Goal: Information Seeking & Learning: Learn about a topic

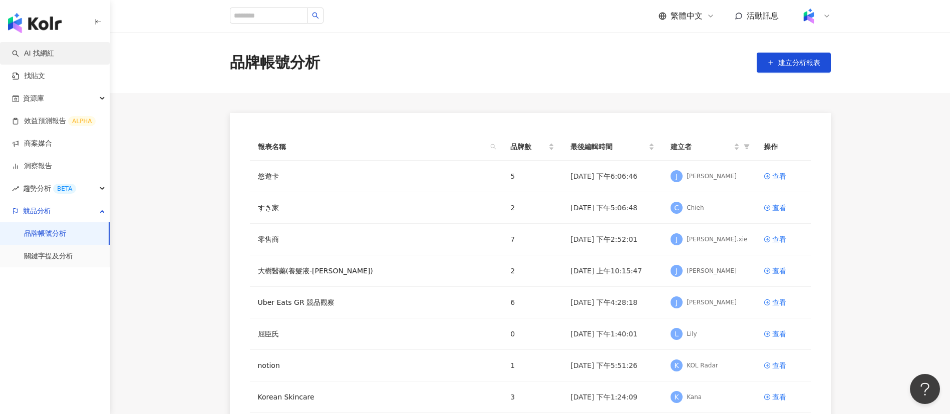
click at [43, 49] on link "AI 找網紅" at bounding box center [33, 54] width 42 height 10
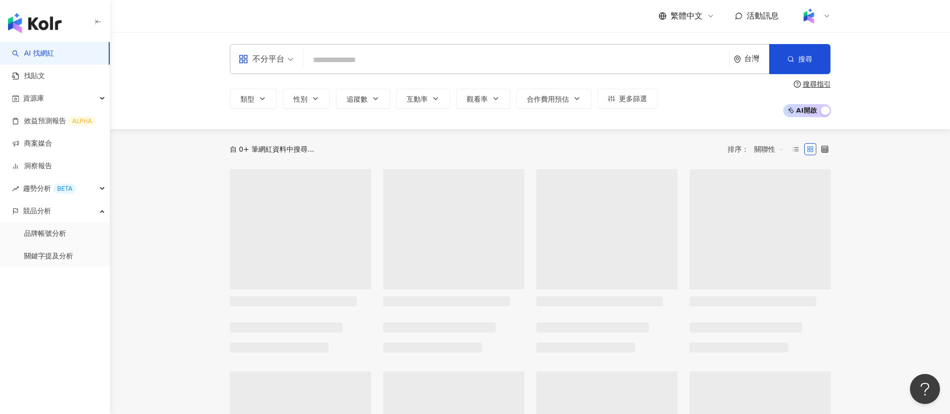
click at [413, 57] on input "search" at bounding box center [516, 60] width 418 height 19
type input "**********"
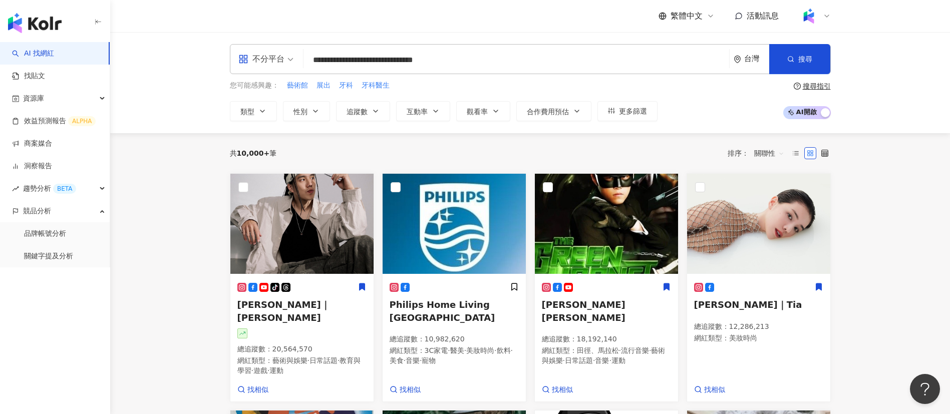
click at [484, 66] on input "**********" at bounding box center [516, 60] width 418 height 19
click at [468, 61] on input "**********" at bounding box center [516, 60] width 418 height 19
drag, startPoint x: 371, startPoint y: 59, endPoint x: 279, endPoint y: 60, distance: 91.6
click at [279, 60] on div "**********" at bounding box center [530, 59] width 601 height 30
type input "**********"
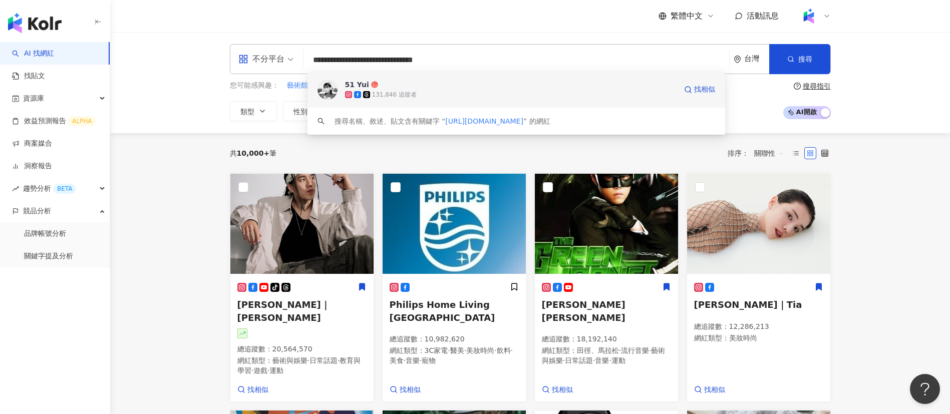
click at [398, 94] on div "131,846 追蹤者" at bounding box center [394, 95] width 45 height 9
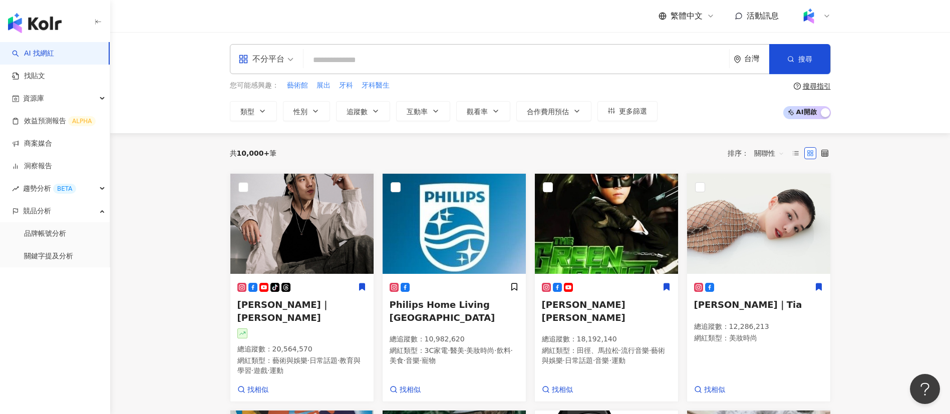
paste input "**********"
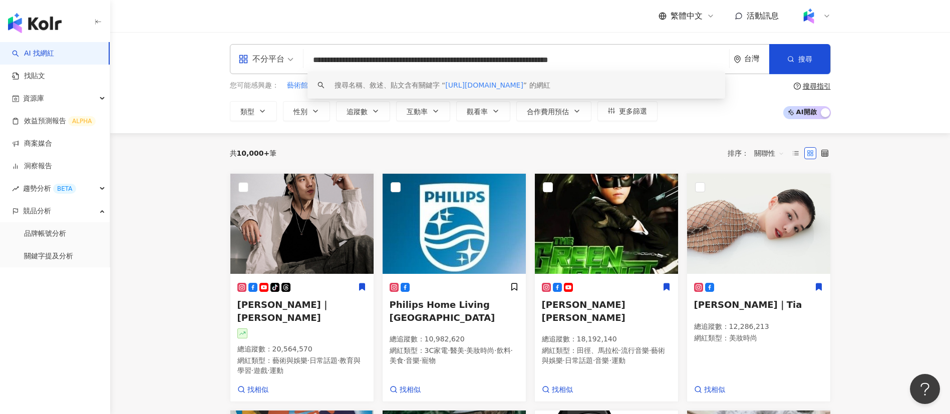
drag, startPoint x: 302, startPoint y: 62, endPoint x: 241, endPoint y: 58, distance: 60.7
click at [241, 58] on div "**********" at bounding box center [530, 59] width 601 height 30
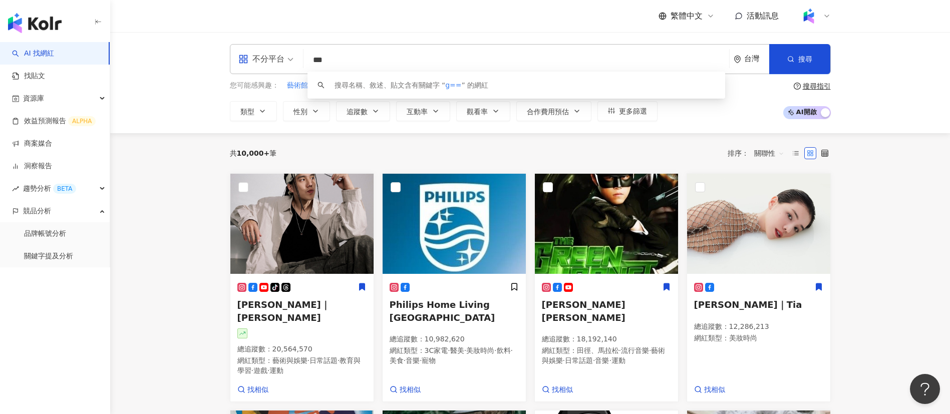
paste input "**********"
type input "**********"
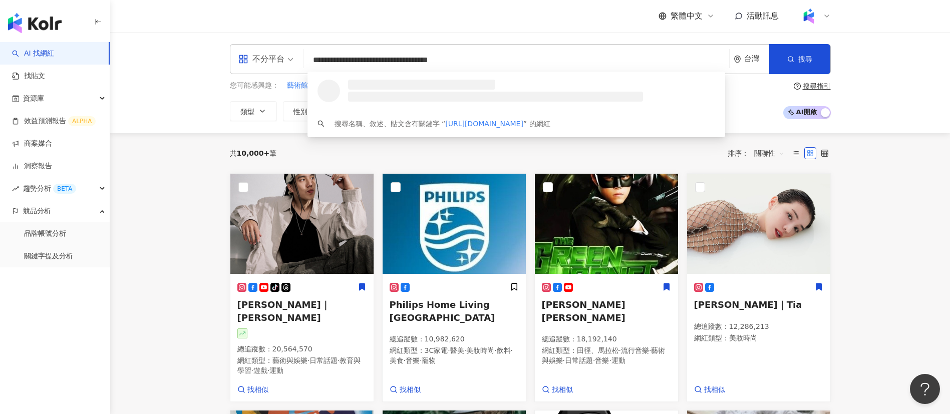
scroll to position [1, 0]
drag, startPoint x: 357, startPoint y: 79, endPoint x: 204, endPoint y: 68, distance: 153.1
click at [204, 68] on div "**********" at bounding box center [530, 82] width 840 height 101
paste input "**********"
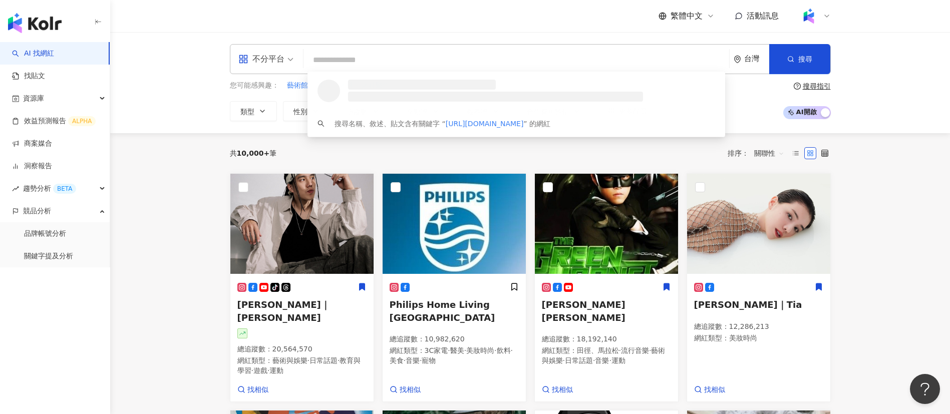
type input "**********"
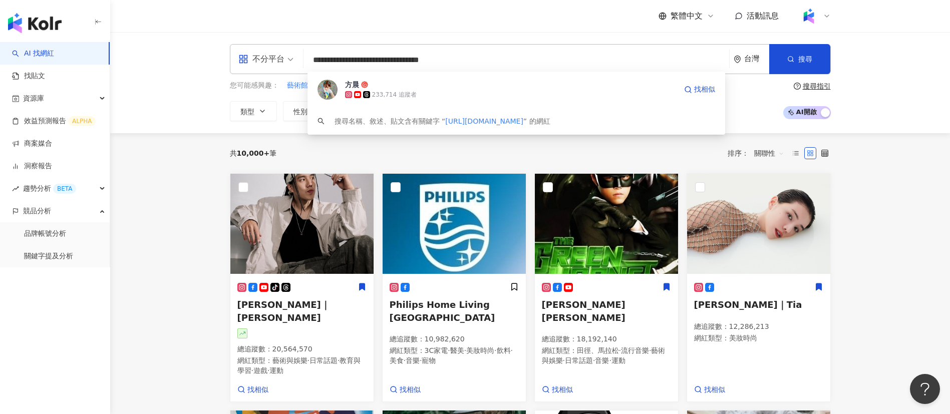
click at [439, 86] on span "方晨" at bounding box center [511, 85] width 332 height 10
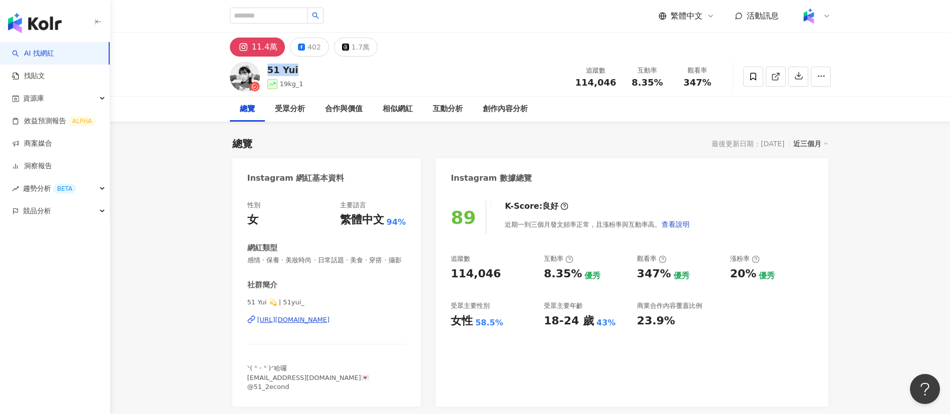
drag, startPoint x: 264, startPoint y: 70, endPoint x: 294, endPoint y: 73, distance: 30.6
click at [294, 73] on div "51 Yui 19kg_1 追蹤數 114,046 互動率 8.35% 觀看率 347%" at bounding box center [530, 77] width 641 height 40
drag, startPoint x: 618, startPoint y: 81, endPoint x: 574, endPoint y: 84, distance: 44.7
click at [574, 84] on div "追蹤數 114,046" at bounding box center [595, 77] width 53 height 22
copy span "114,046"
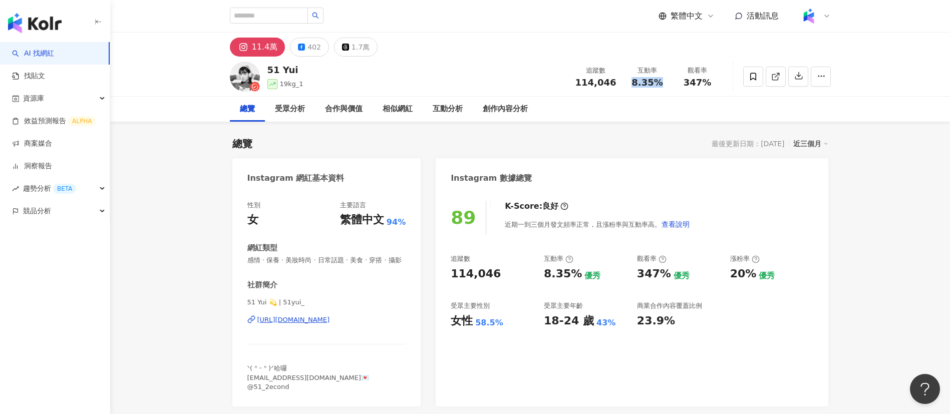
drag, startPoint x: 660, startPoint y: 83, endPoint x: 635, endPoint y: 83, distance: 24.0
click at [635, 83] on span "8.35%" at bounding box center [646, 83] width 31 height 10
copy span "8.35%"
drag, startPoint x: 713, startPoint y: 84, endPoint x: 684, endPoint y: 84, distance: 29.5
click at [684, 84] on div "347%" at bounding box center [698, 83] width 38 height 10
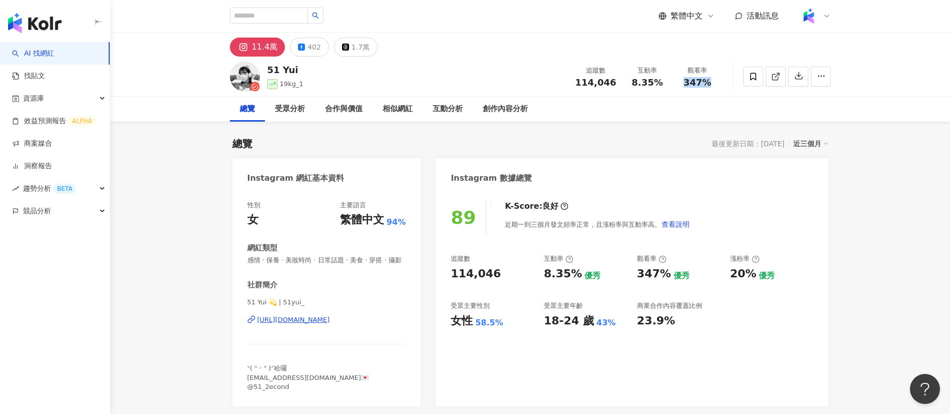
copy span "347%"
click at [298, 112] on div "受眾分析" at bounding box center [290, 109] width 30 height 12
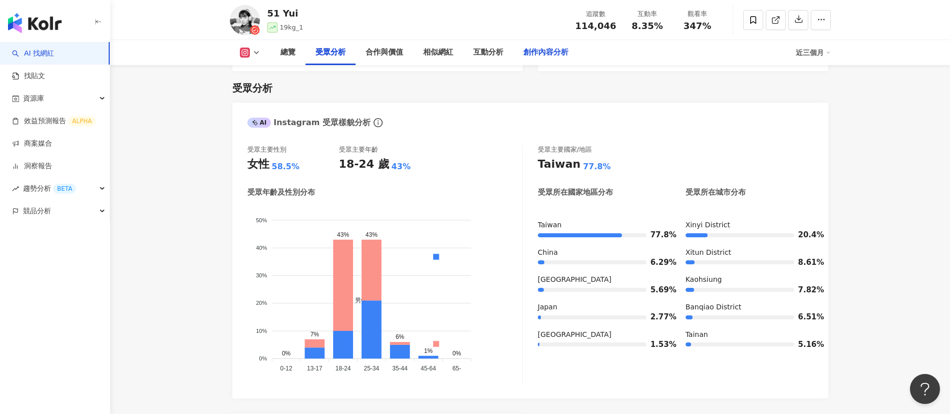
click at [539, 52] on div "創作內容分析" at bounding box center [545, 53] width 45 height 12
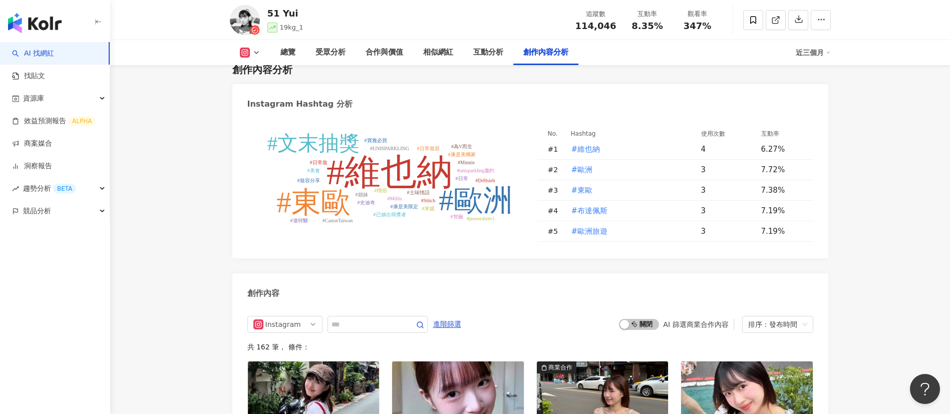
scroll to position [3117, 0]
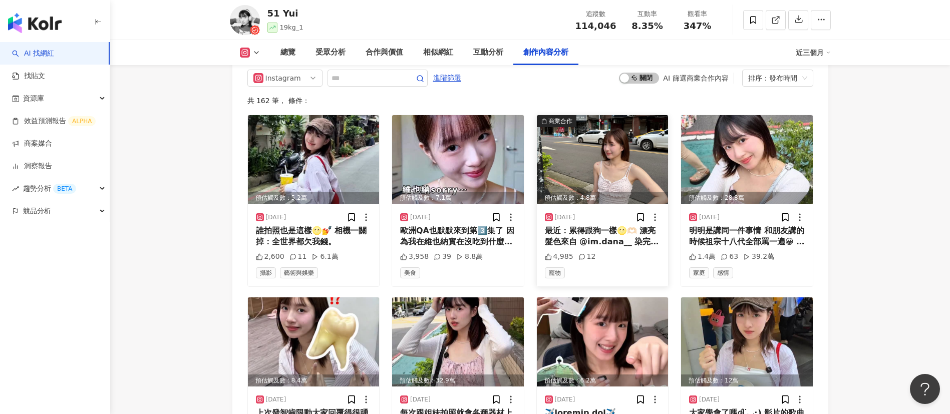
scroll to position [3267, 0]
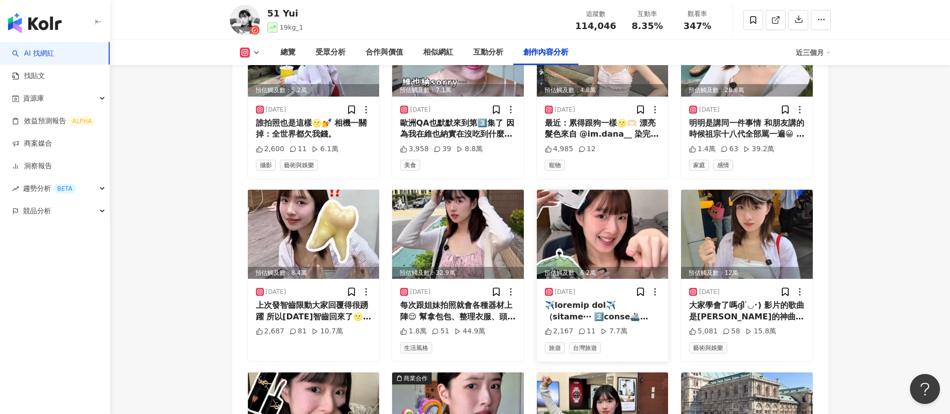
click at [610, 300] on div at bounding box center [603, 311] width 116 height 23
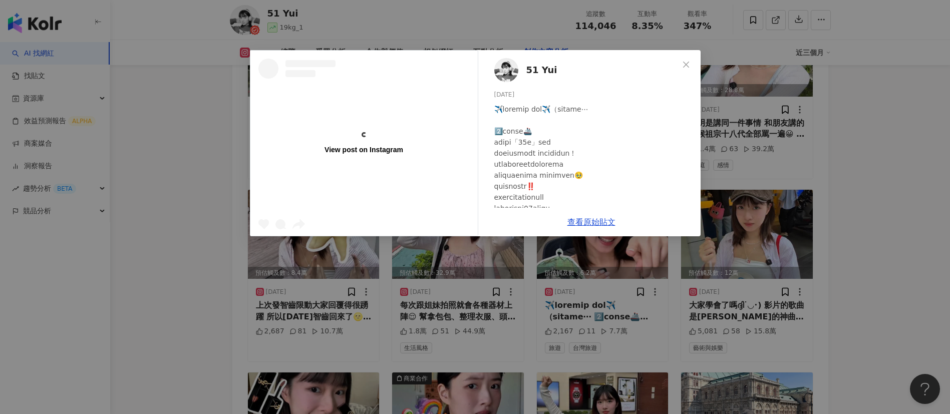
click at [902, 301] on div "View post on Instagram 51 Yui [DATE] 2,167 11 7.7萬 查看原始貼文" at bounding box center [475, 207] width 950 height 414
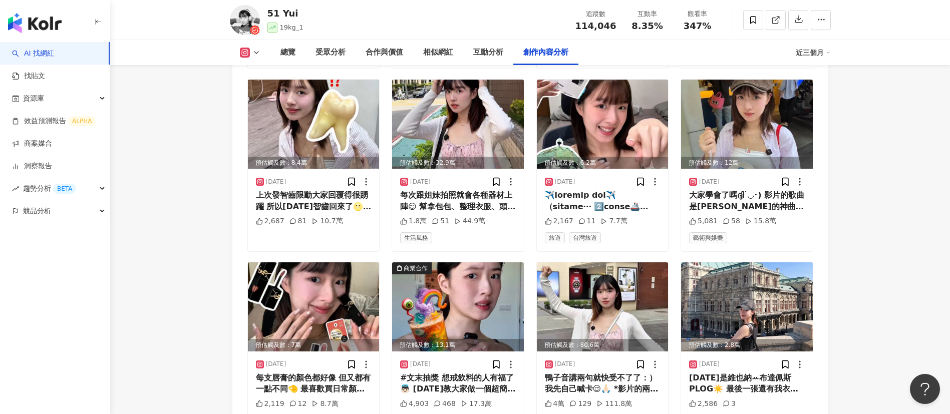
scroll to position [3378, 0]
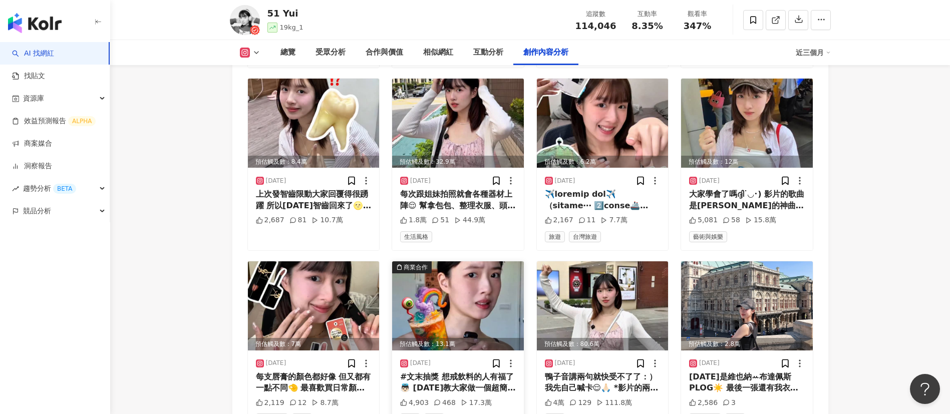
click at [439, 372] on div "#文末抽獎 想戒飲料的人有福了👼🏻 [DATE]教大家做一個超簡單的氣泡調飲！ UNI SPARKLING氣泡水+椰子水 比例1.5:1 再加入你喜歡的水果🥭…" at bounding box center [458, 383] width 116 height 23
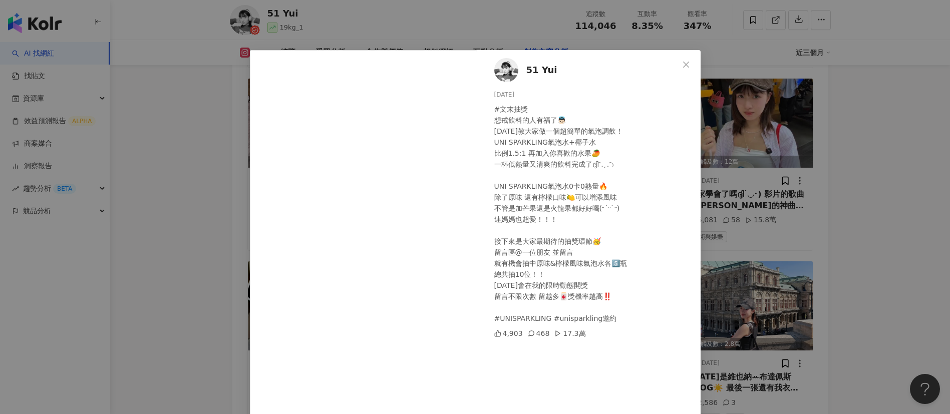
scroll to position [35, 0]
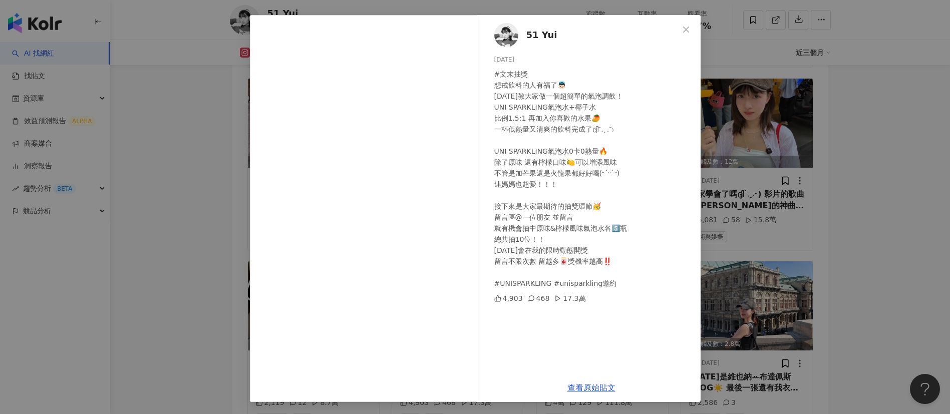
click at [749, 350] on div "51 Yui [DATE] #文末抽獎 想戒飲料的人有福了👼🏻 [DATE]教大家做一個超簡單的氣泡調飲！ UNI SPARKLING氣泡水+椰子水 比例1.…" at bounding box center [475, 207] width 950 height 414
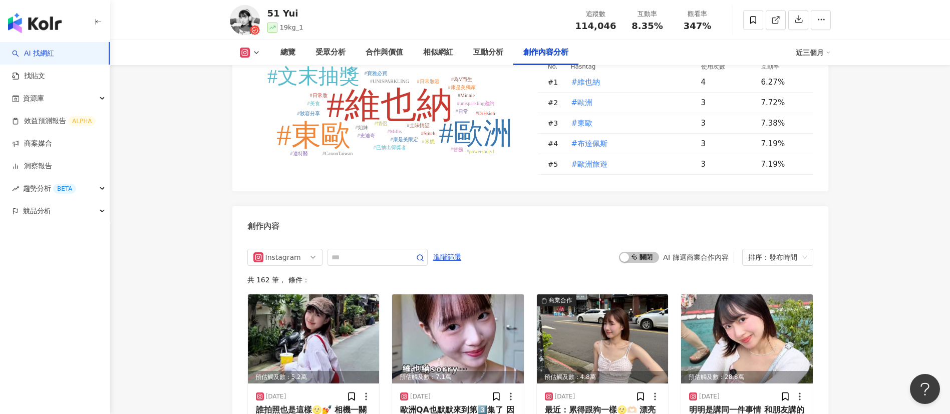
scroll to position [2979, 0]
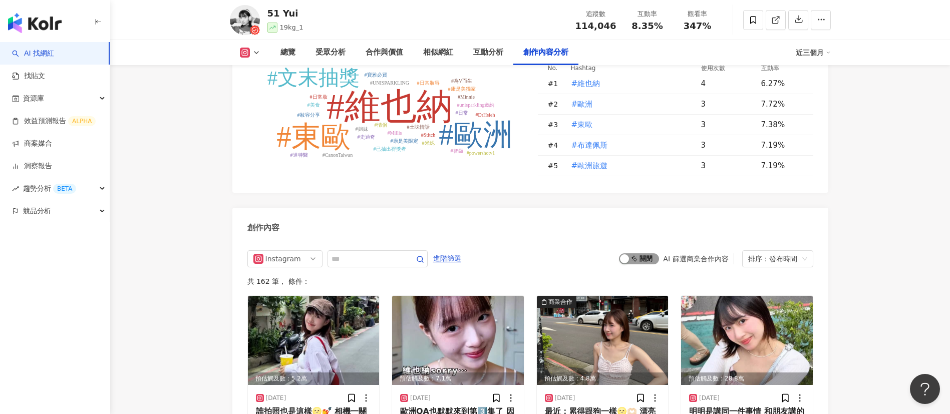
click at [646, 253] on span "啟動 關閉" at bounding box center [639, 258] width 40 height 11
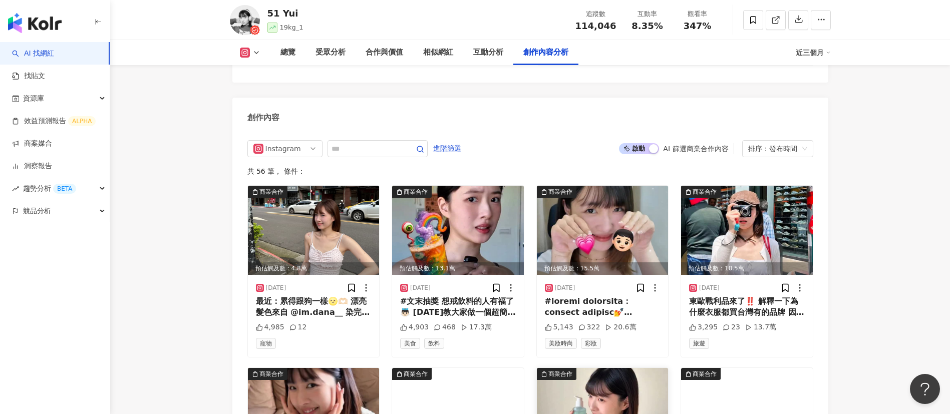
scroll to position [3088, 0]
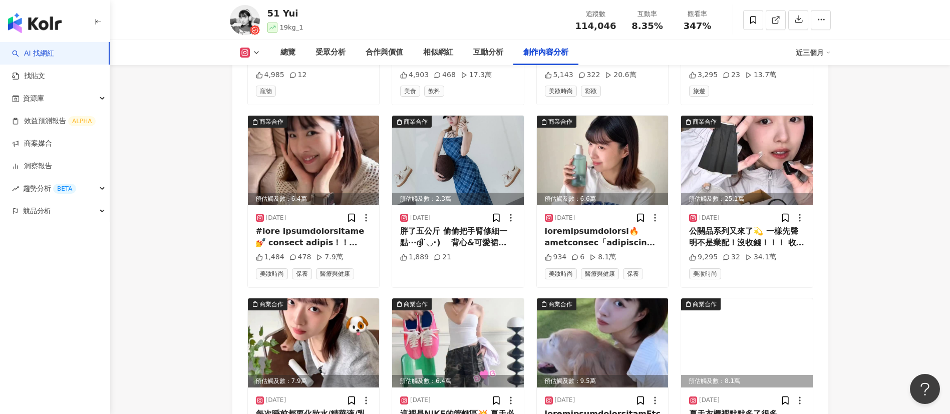
scroll to position [3352, 0]
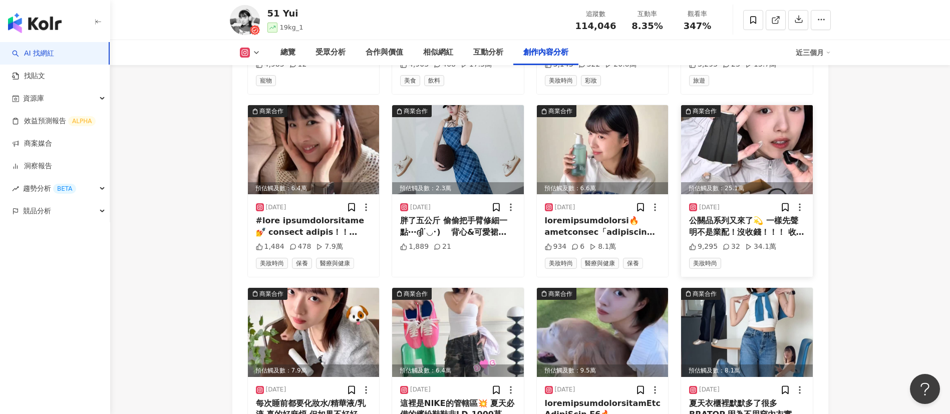
click at [732, 215] on div "公關品系列又來了💫 一樣先聲明不是業配！沒收錢！！！ 收到 @minimatterstw ㄉ公關品⭐️ 整個被可愛到⋯⋯ദ്ദി⚭-⚭ ) 所以決定一定要拍一…" at bounding box center [747, 226] width 116 height 23
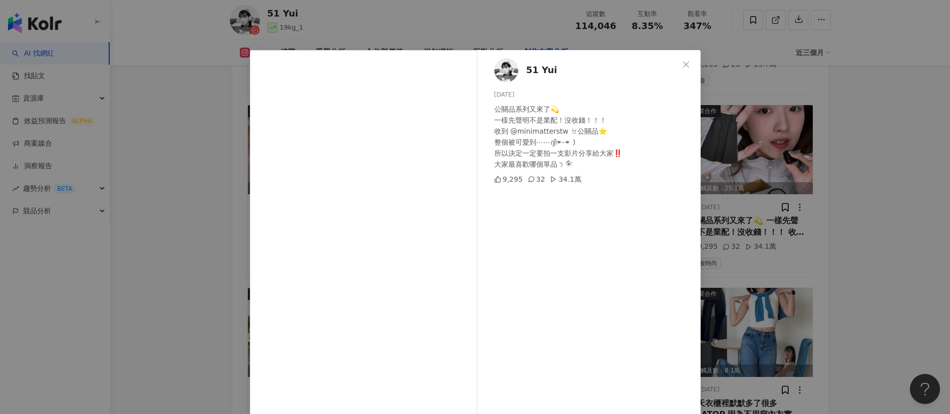
click at [887, 239] on div "51 Yui [DATE] 公關品系列又來了💫 一樣先聲明不是業配！沒收錢！！！ 收到 @minimatterstw ㄉ公關品⭐️ 整個被可愛到⋯⋯ദ്ദി⚭…" at bounding box center [475, 207] width 950 height 414
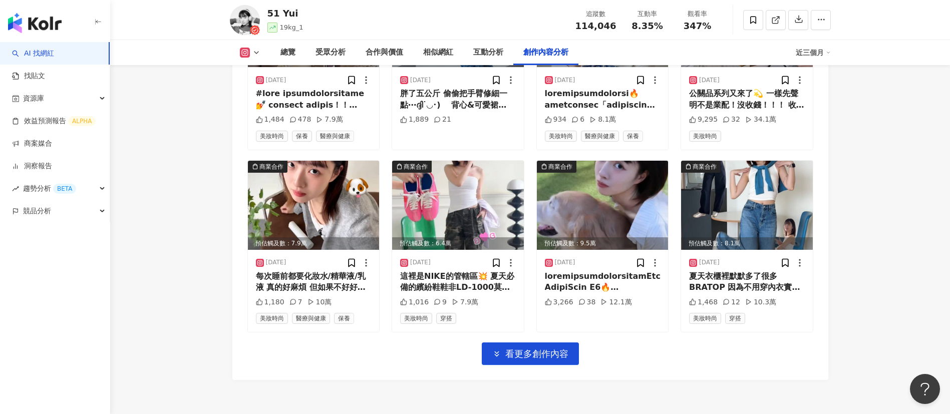
scroll to position [3479, 0]
click at [535, 348] on span "看更多創作內容" at bounding box center [536, 353] width 63 height 11
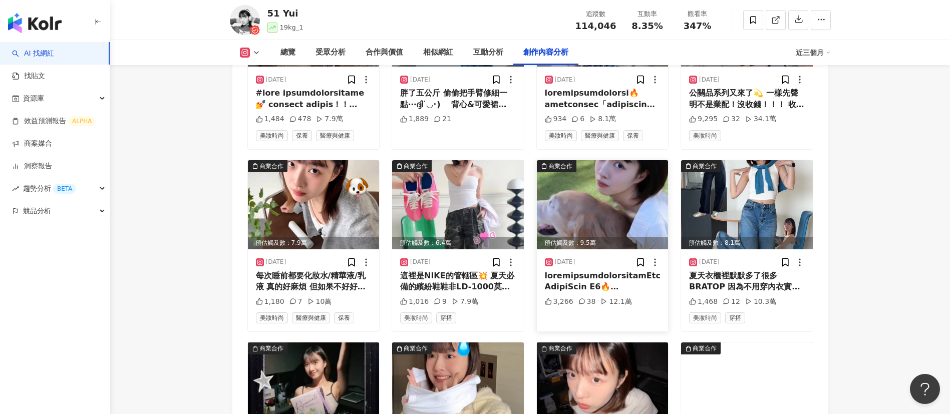
click at [615, 270] on div at bounding box center [603, 281] width 116 height 23
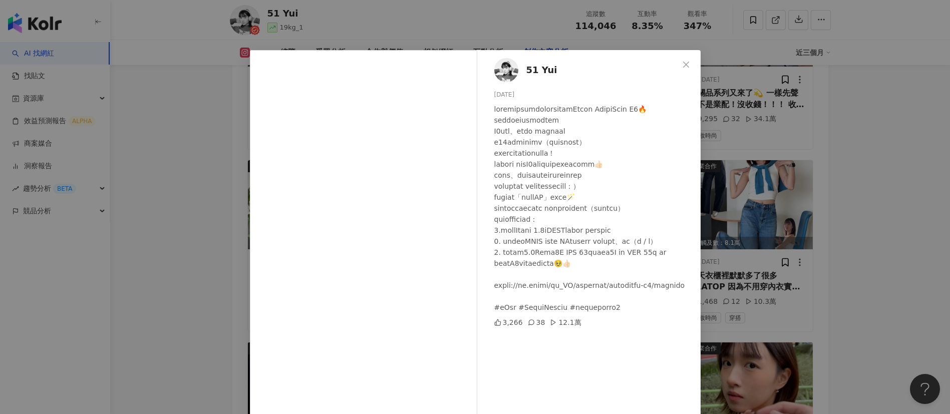
scroll to position [35, 0]
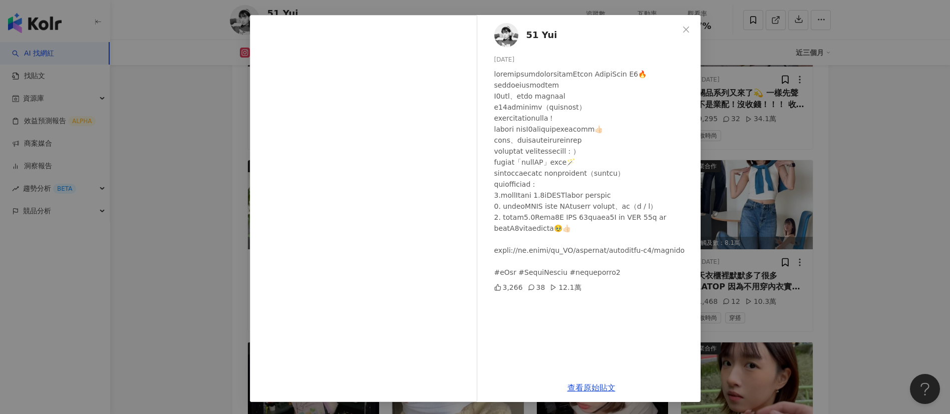
click at [791, 300] on div "51 Yui [DATE] 3,266 38 12.1萬 查看原始貼文" at bounding box center [475, 207] width 950 height 414
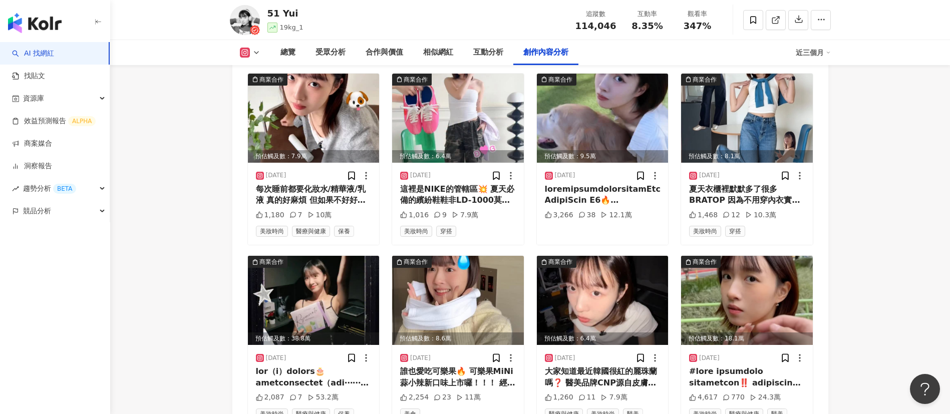
scroll to position [3567, 0]
click at [748, 366] on div at bounding box center [747, 377] width 116 height 23
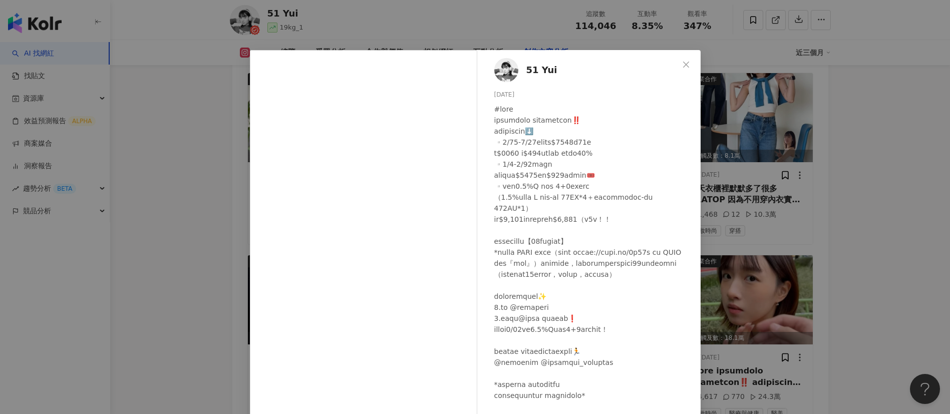
scroll to position [63, 0]
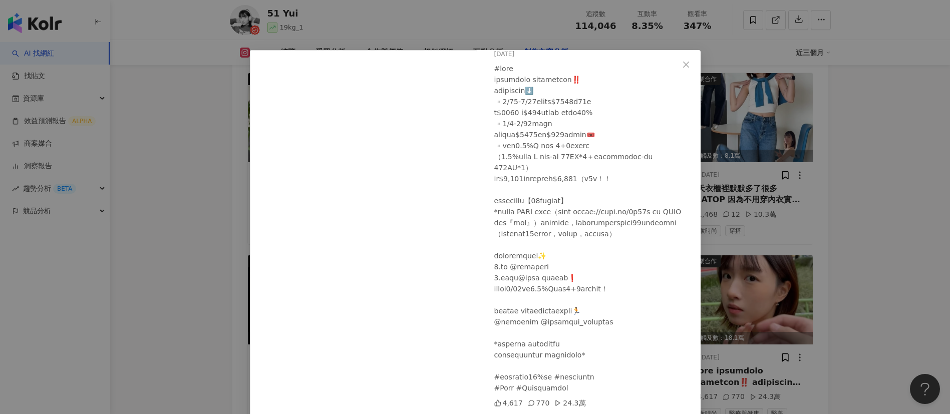
click at [745, 300] on div "51 Yui [DATE] 4,617 770 24.3萬 查看原始貼文" at bounding box center [475, 207] width 950 height 414
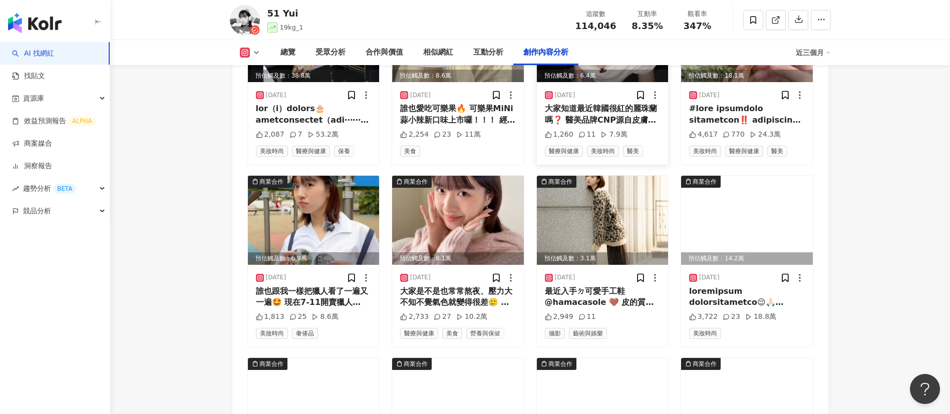
scroll to position [3828, 0]
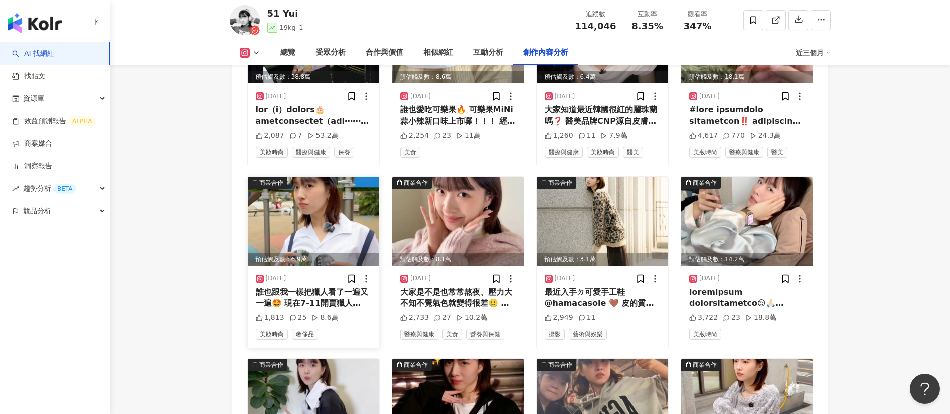
click at [304, 287] on div "誰也跟我一樣把獵人看了一遍又一遍🤩 現在7-11開賣獵人[PERSON_NAME]啦‼️ 有我最愛的彩虹炫光小立牌（8款隨機） 炫光會隨著角度變換不同顏色 立…" at bounding box center [314, 298] width 116 height 23
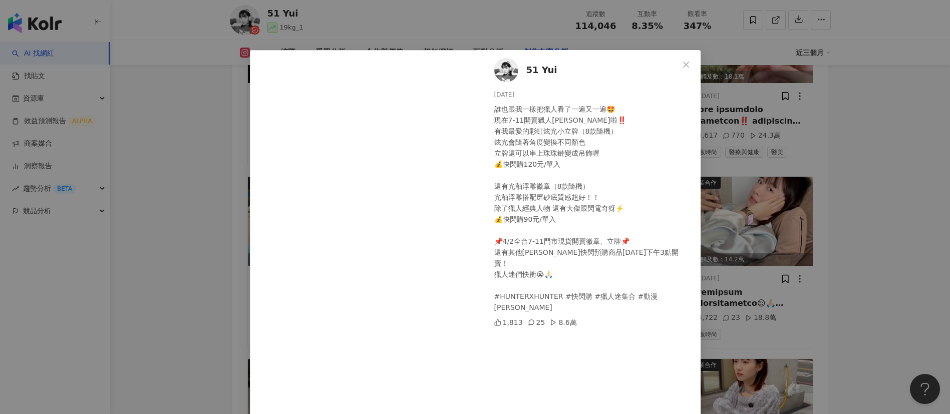
click at [735, 356] on div "51 Yui [DATE] 誰也跟我一樣把獵人看了一遍又一遍🤩 現在7-11開賣獵人[PERSON_NAME]啦‼️ 有我最愛的彩虹炫光小立牌（8款隨機） 炫…" at bounding box center [475, 207] width 950 height 414
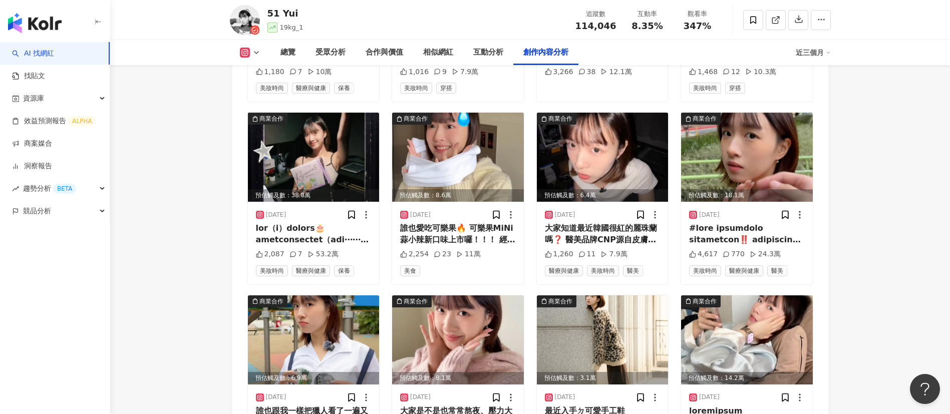
scroll to position [3703, 0]
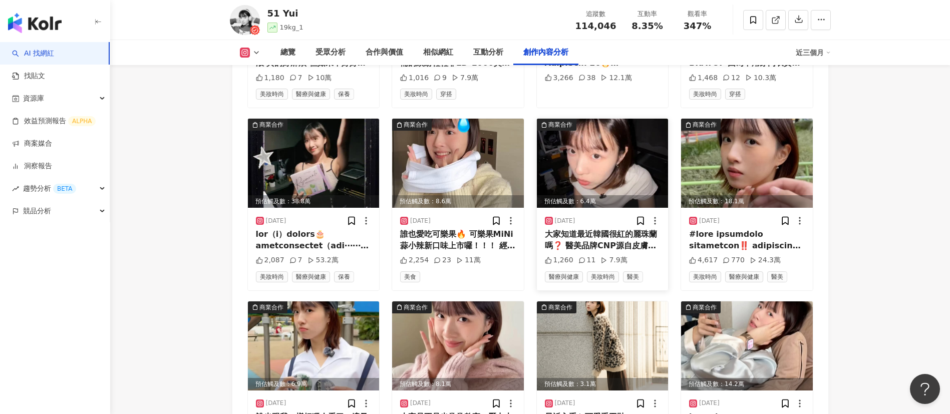
click at [604, 229] on div "大家知道最近韓國很紅的麗珠蘭嗎❓ 醫美品牌CNP源自皮膚科處方概念 以醫美療程為靈感 研發出在家就可以使用的皮膚科級專業安瓶系列😻 CNP專業安瓶系列⭐️PD…" at bounding box center [603, 240] width 116 height 23
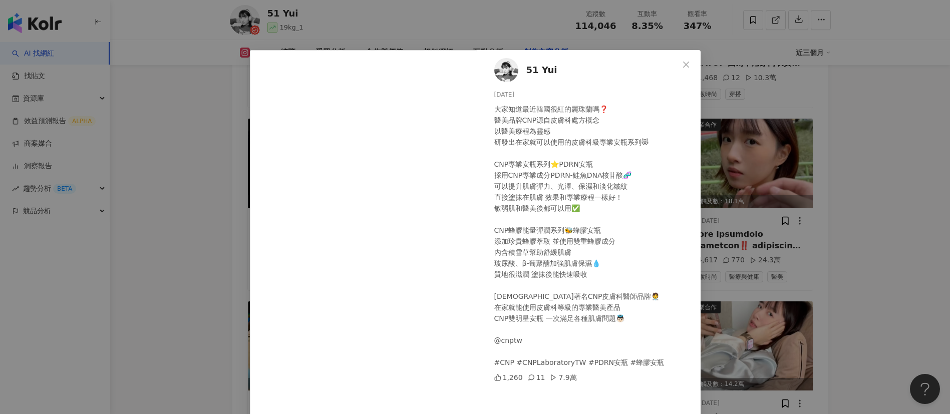
scroll to position [35, 0]
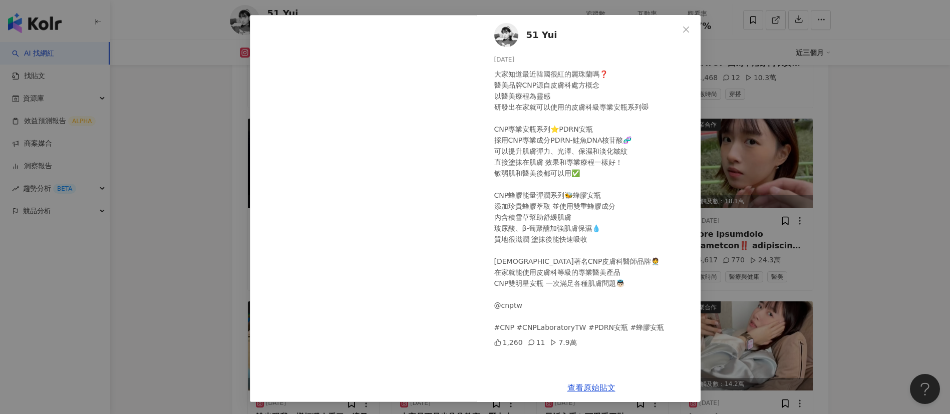
click at [732, 263] on div "51 Yui [DATE] 大家知道最近韓國很紅的麗珠蘭嗎❓ 醫美品牌CNP源自皮膚科處方概念 以醫美療程為靈感 研發出在家就可以使用的皮膚科級專業安瓶系列😻…" at bounding box center [475, 207] width 950 height 414
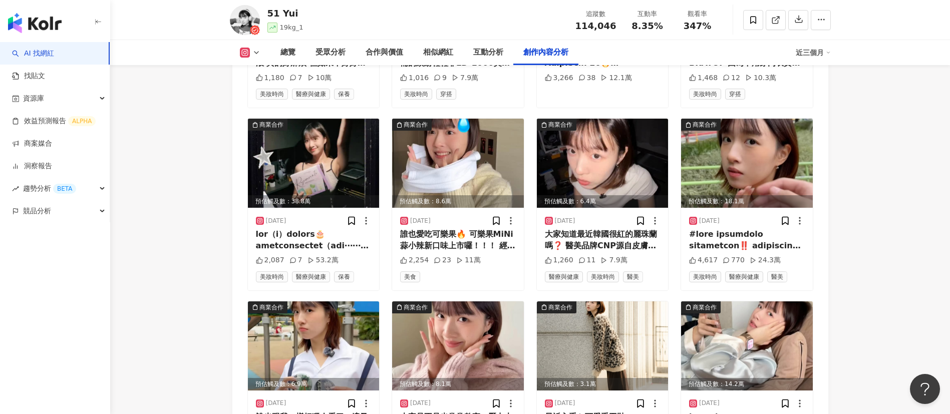
scroll to position [3483, 0]
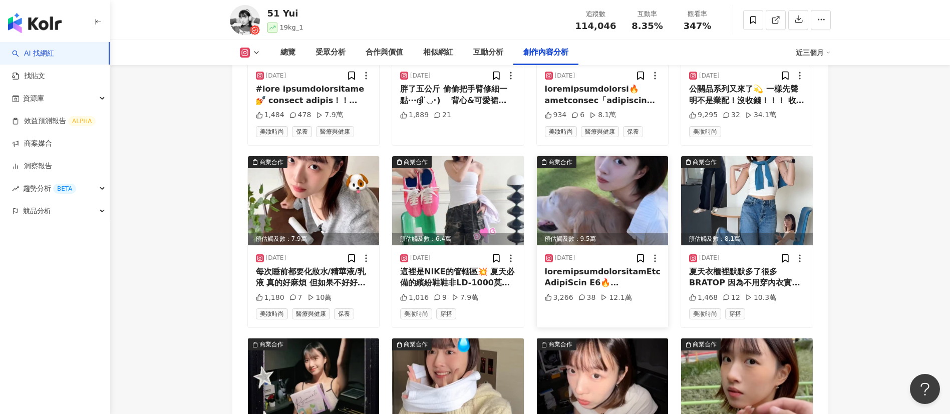
click at [604, 266] on div at bounding box center [603, 277] width 116 height 23
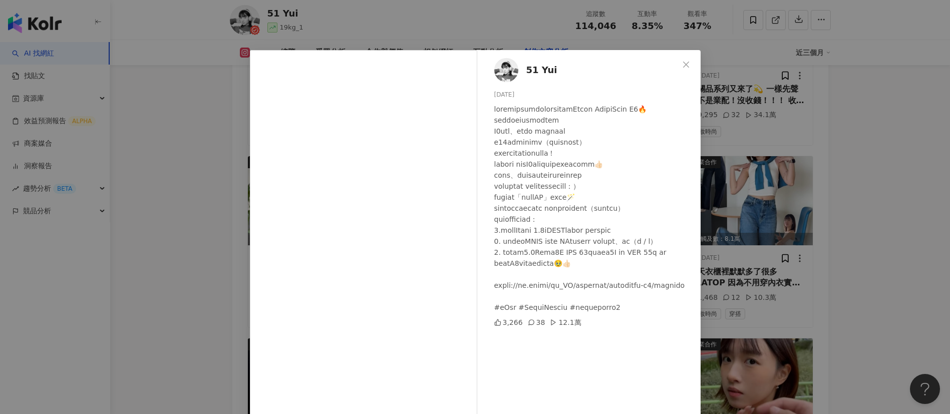
scroll to position [35, 0]
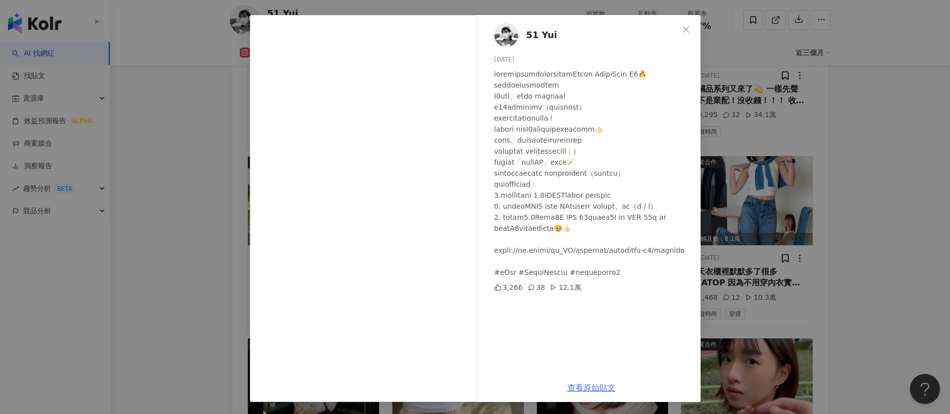
click at [576, 388] on link "查看原始貼文" at bounding box center [591, 388] width 48 height 10
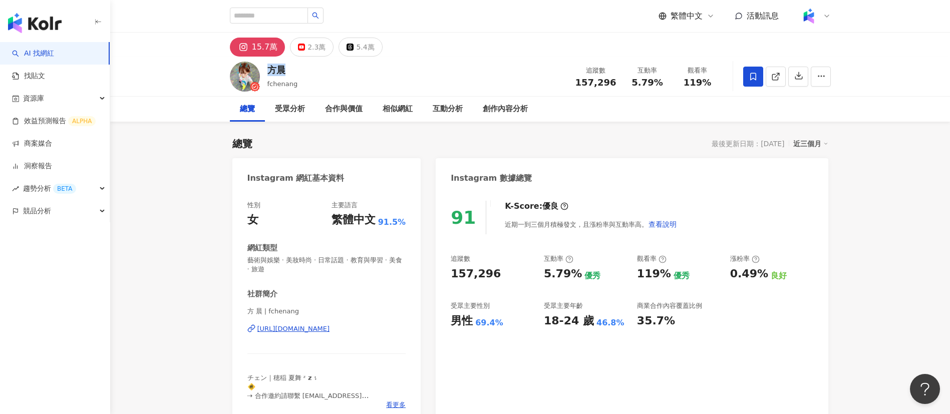
drag, startPoint x: 290, startPoint y: 67, endPoint x: 265, endPoint y: 72, distance: 24.9
click at [265, 72] on div "方晨 fchenang 追蹤數 157,296 互動率 5.79% 觀看率 119%" at bounding box center [530, 77] width 641 height 40
click at [290, 112] on div "受眾分析" at bounding box center [290, 109] width 30 height 12
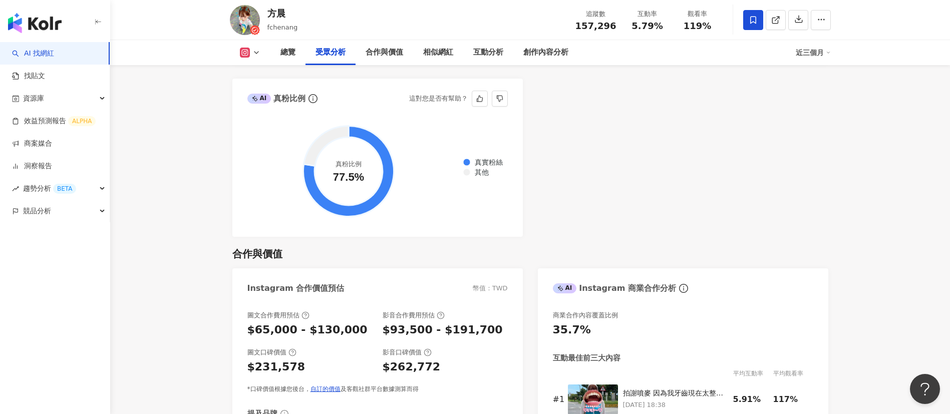
scroll to position [1194, 0]
